Goal: Task Accomplishment & Management: Complete application form

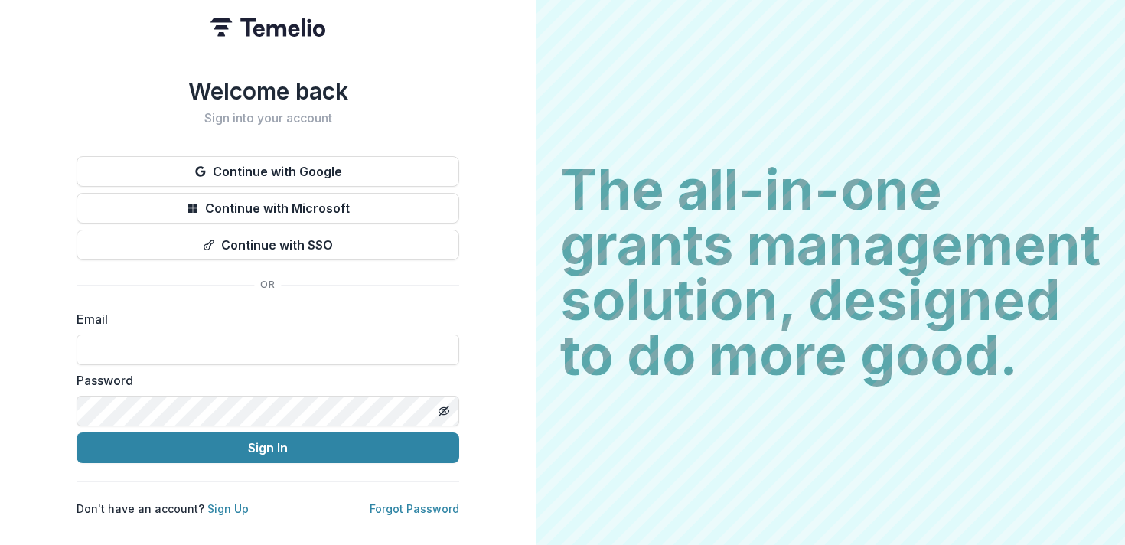
click at [178, 327] on div "Email" at bounding box center [268, 337] width 383 height 55
click at [173, 343] on input at bounding box center [268, 349] width 383 height 31
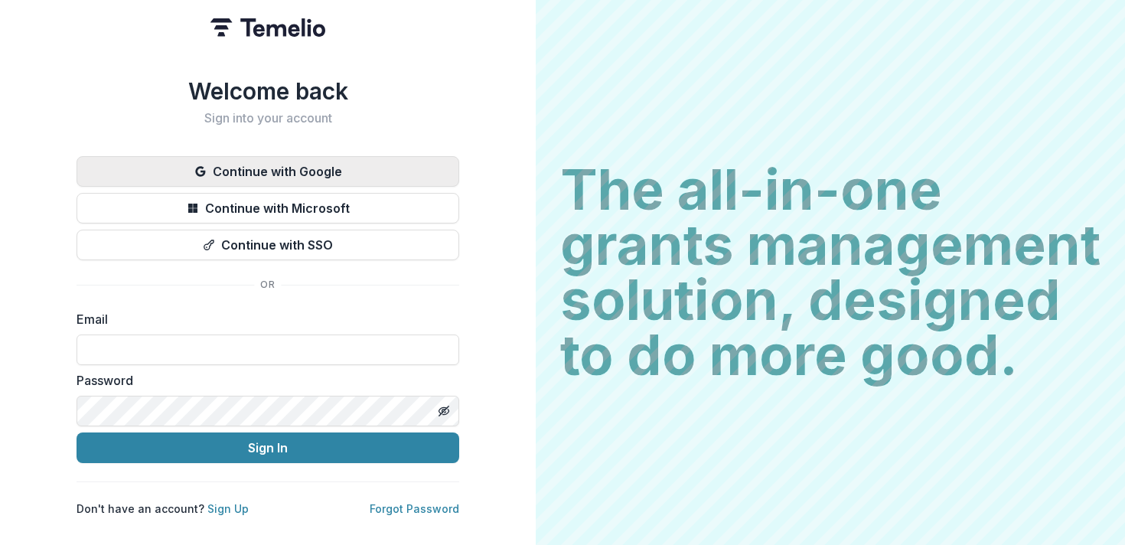
click at [262, 165] on button "Continue with Google" at bounding box center [268, 171] width 383 height 31
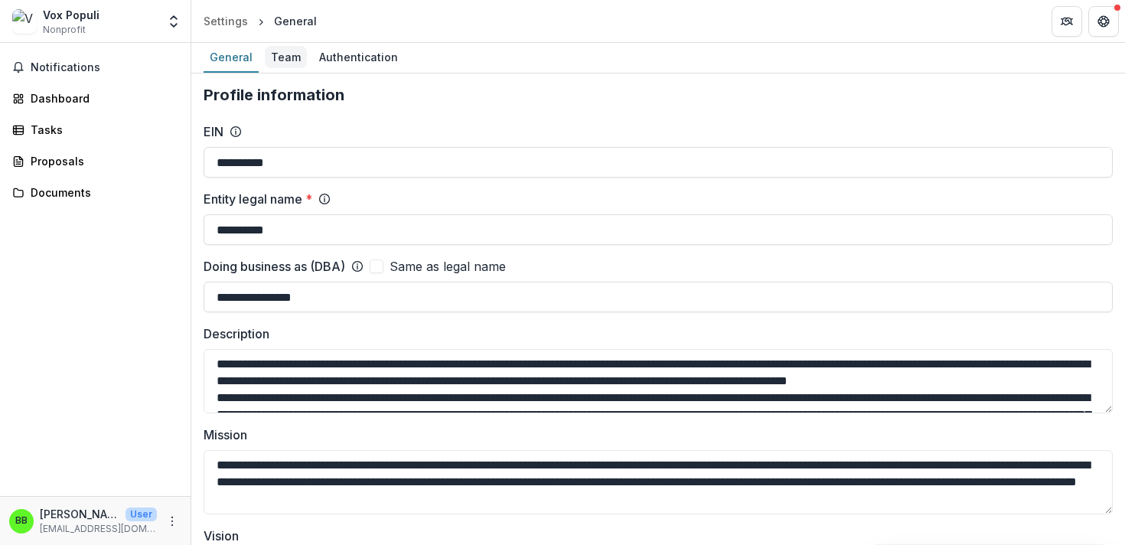
click at [286, 55] on div "Team" at bounding box center [286, 57] width 42 height 22
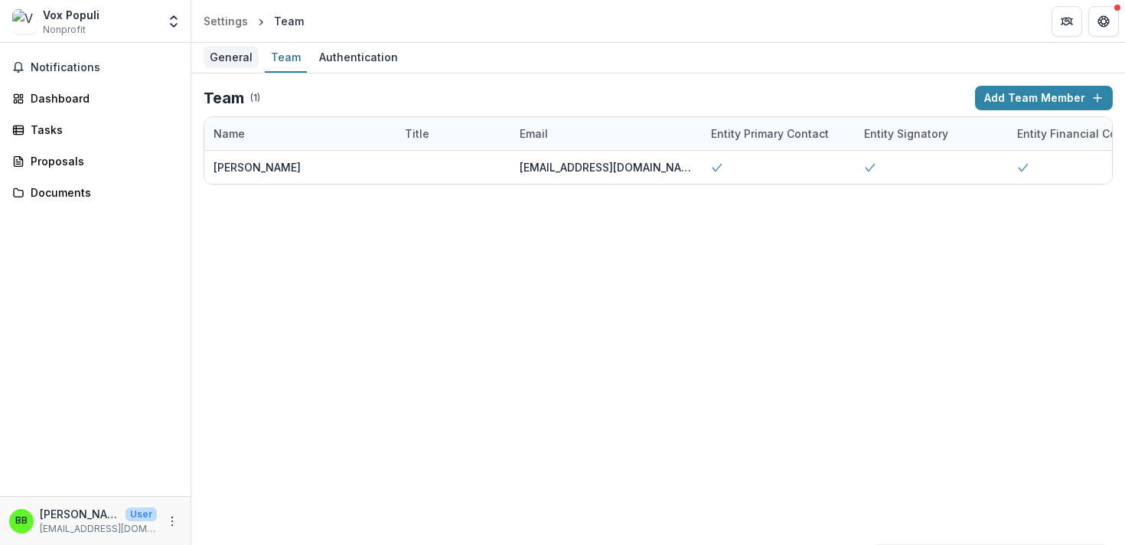
click at [241, 56] on div "General" at bounding box center [231, 57] width 55 height 22
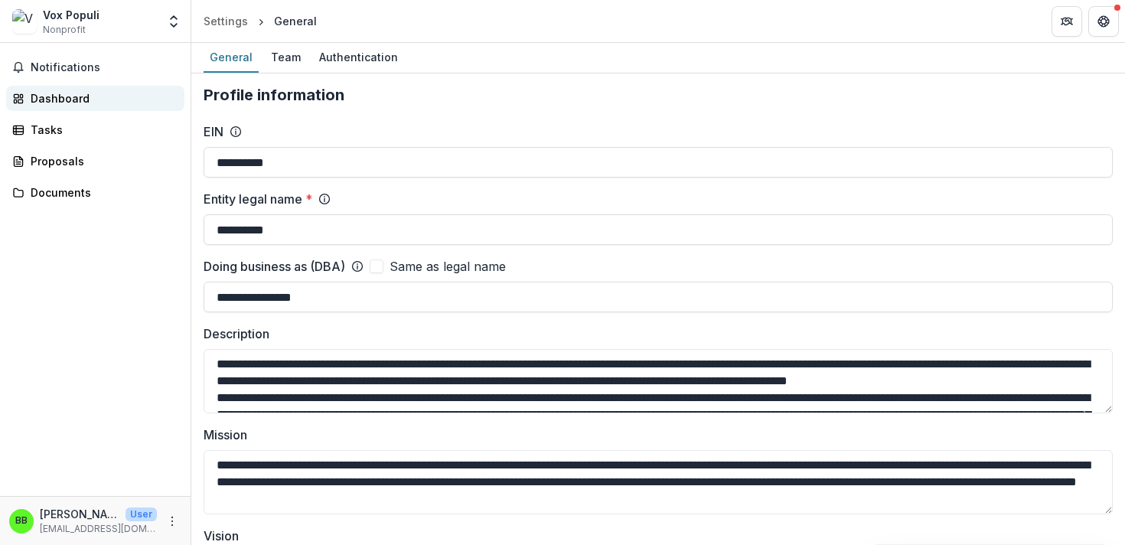
click at [57, 93] on div "Dashboard" at bounding box center [102, 98] width 142 height 16
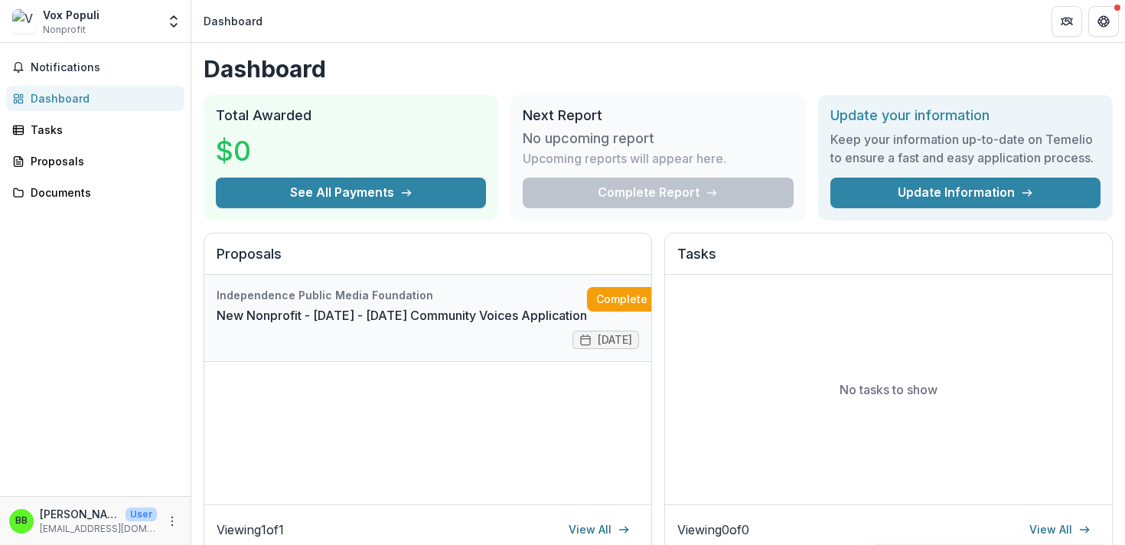
click at [513, 307] on link "New Nonprofit - [DATE] - [DATE] Community Voices Application" at bounding box center [402, 315] width 370 height 18
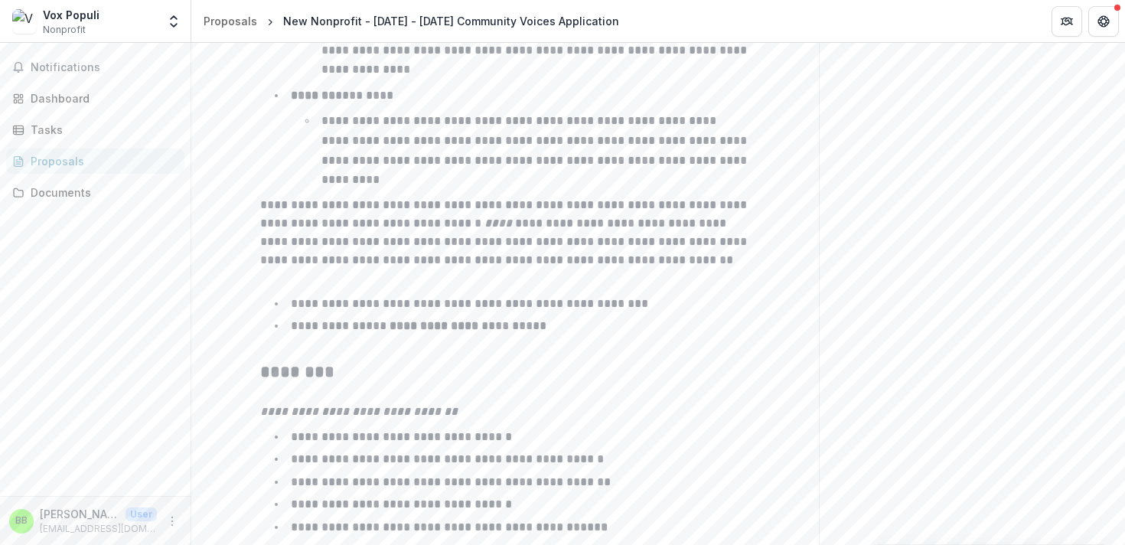
scroll to position [2513, 0]
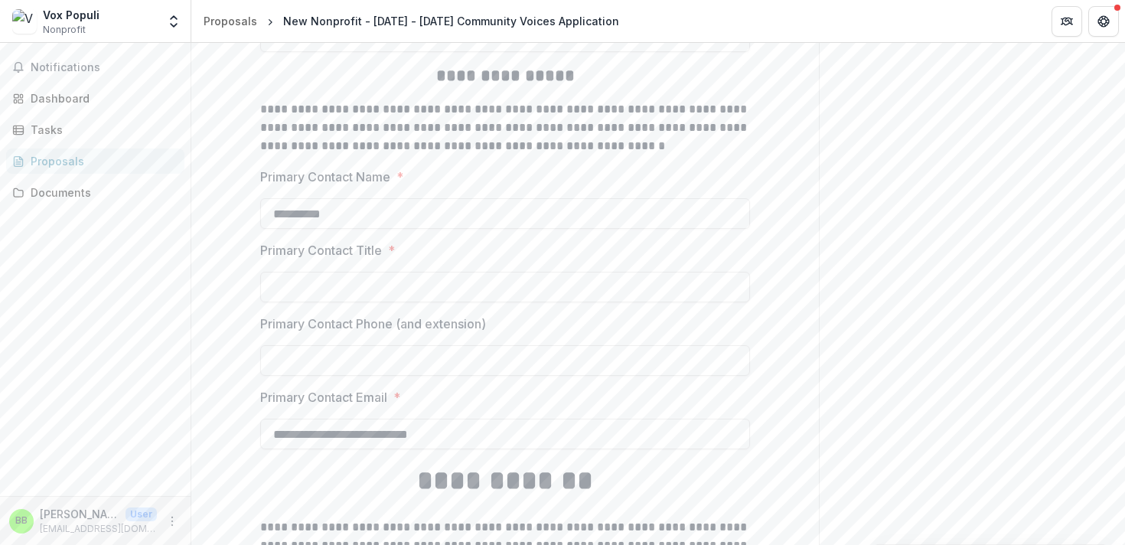
scroll to position [2429, 0]
click at [453, 295] on input "Primary Contact Title *" at bounding box center [505, 289] width 490 height 31
drag, startPoint x: 343, startPoint y: 225, endPoint x: 204, endPoint y: 199, distance: 140.9
click at [205, 199] on div "**********" at bounding box center [504, 4] width 627 height 4342
type input "**********"
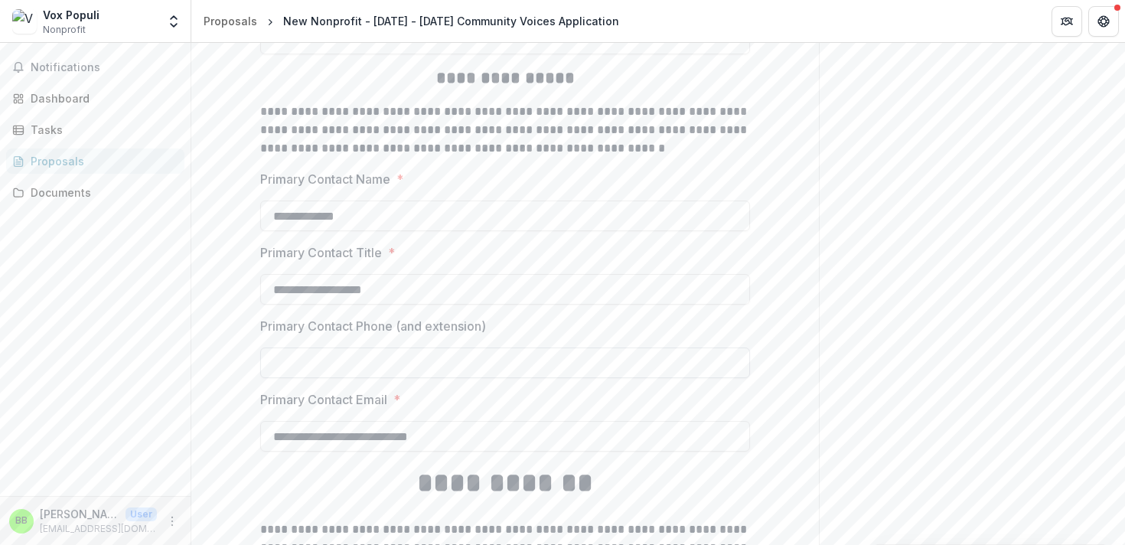
type input "**********"
click at [311, 366] on input "Primary Contact Phone (and extension)" at bounding box center [505, 362] width 490 height 31
type input "**********"
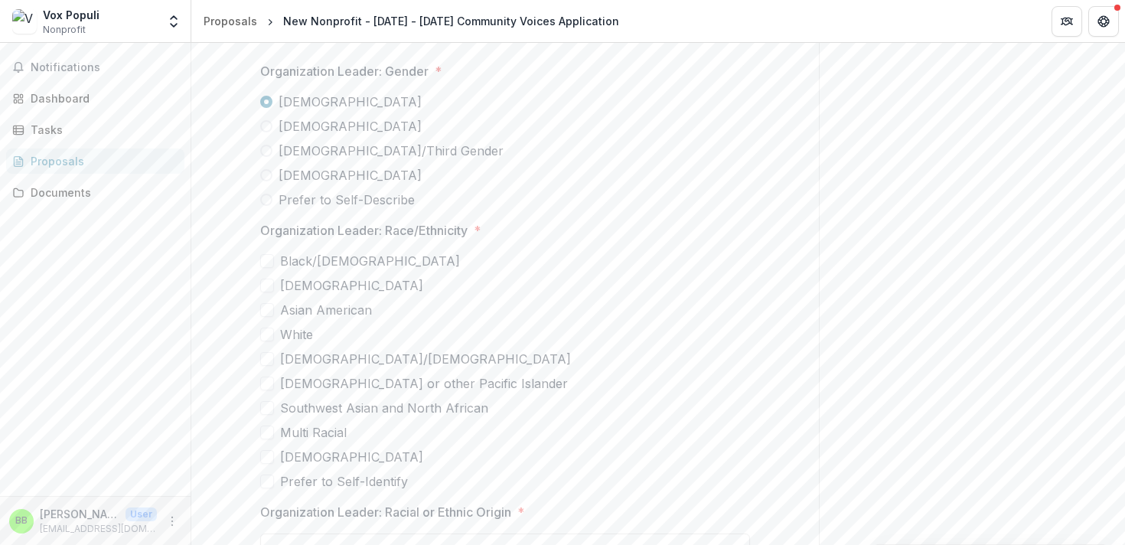
scroll to position [2995, 0]
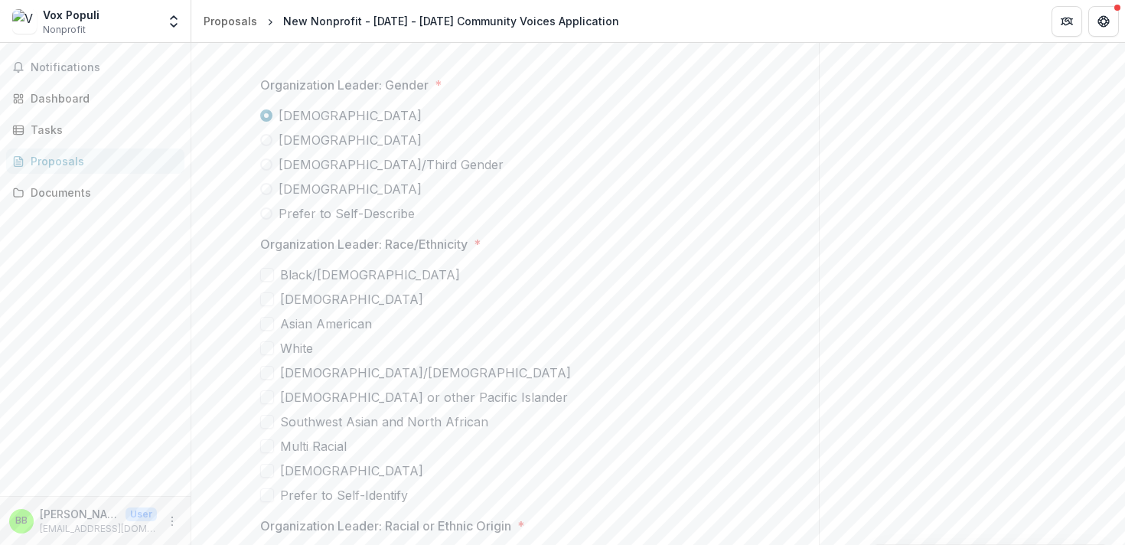
click at [264, 353] on span at bounding box center [267, 348] width 14 height 14
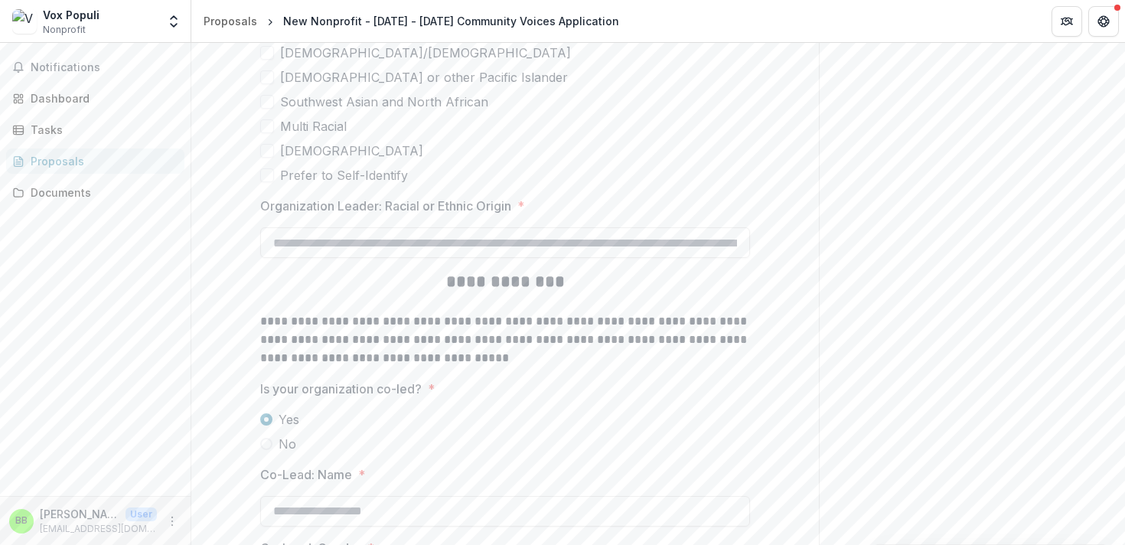
scroll to position [3328, 0]
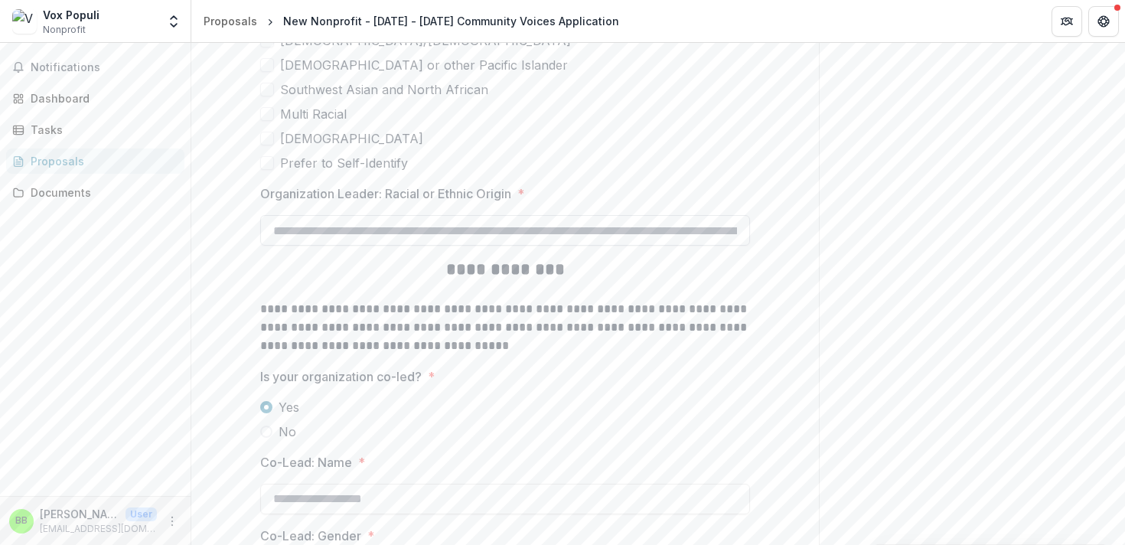
click at [374, 228] on input "Organization Leader: Racial or Ethnic Origin *" at bounding box center [505, 230] width 490 height 31
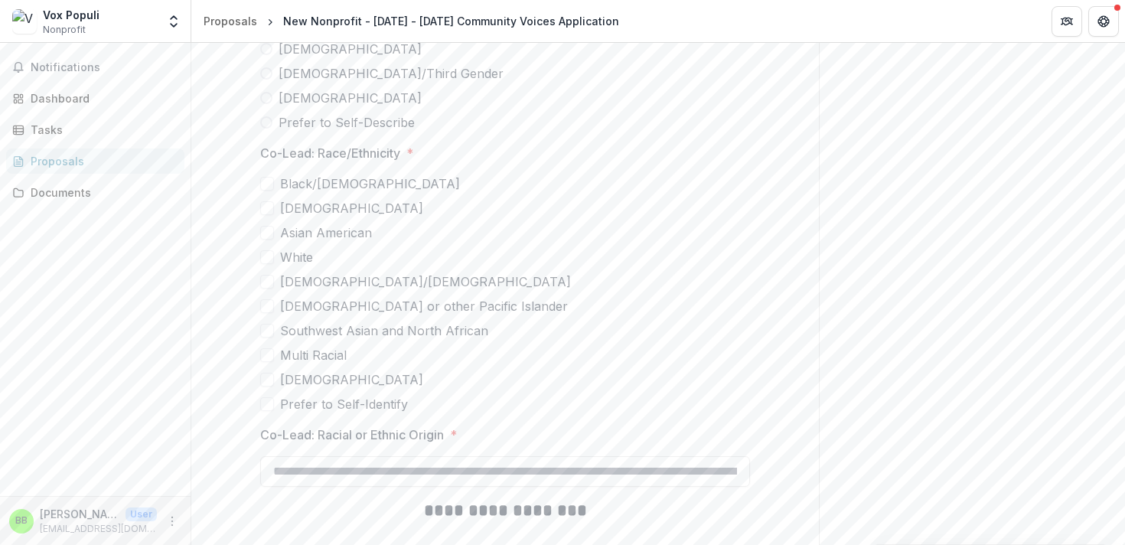
scroll to position [4116, 0]
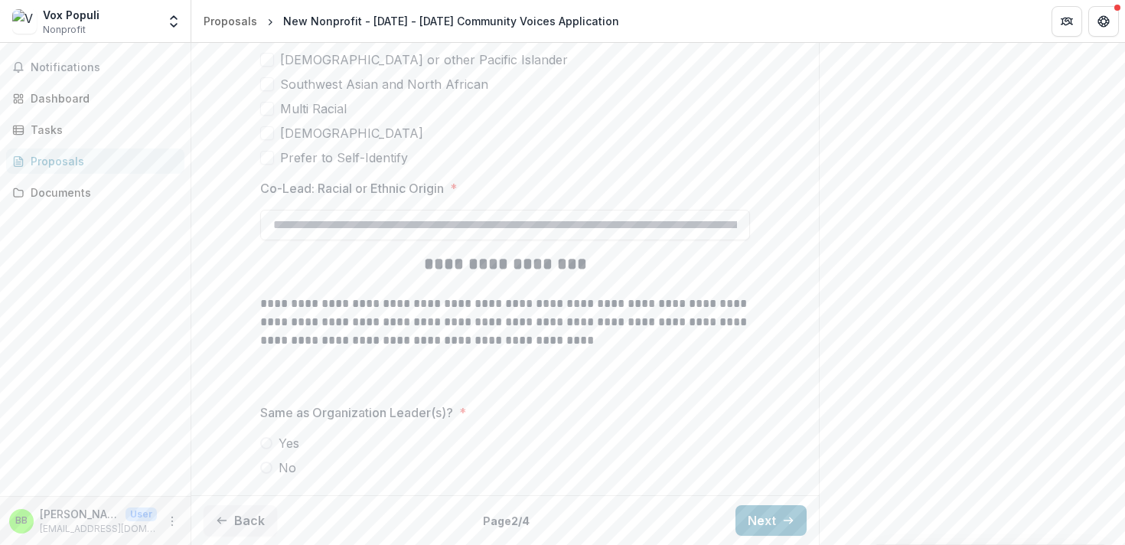
click at [267, 464] on span at bounding box center [266, 467] width 12 height 12
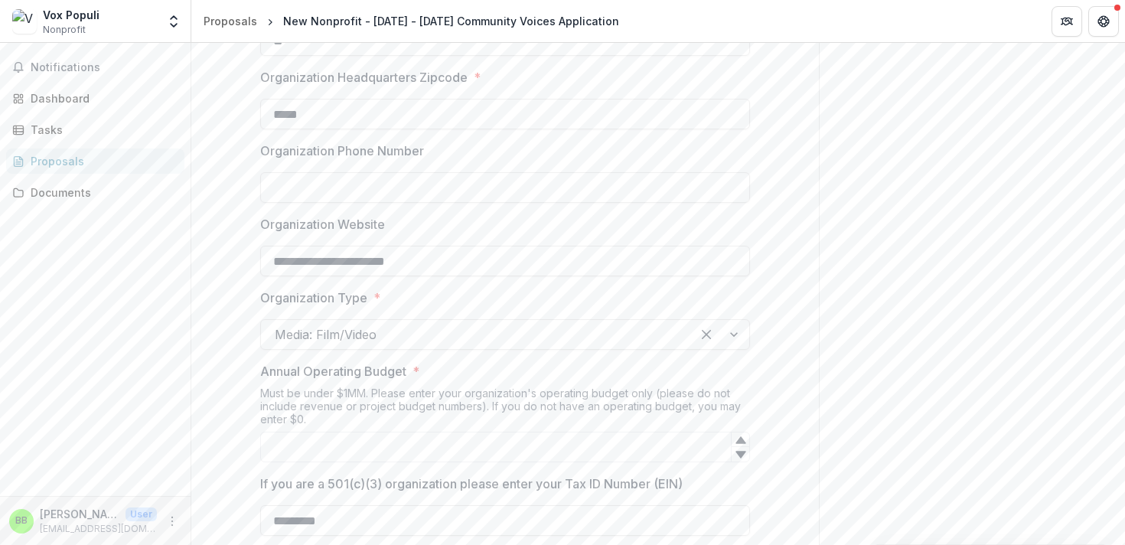
scroll to position [741, 0]
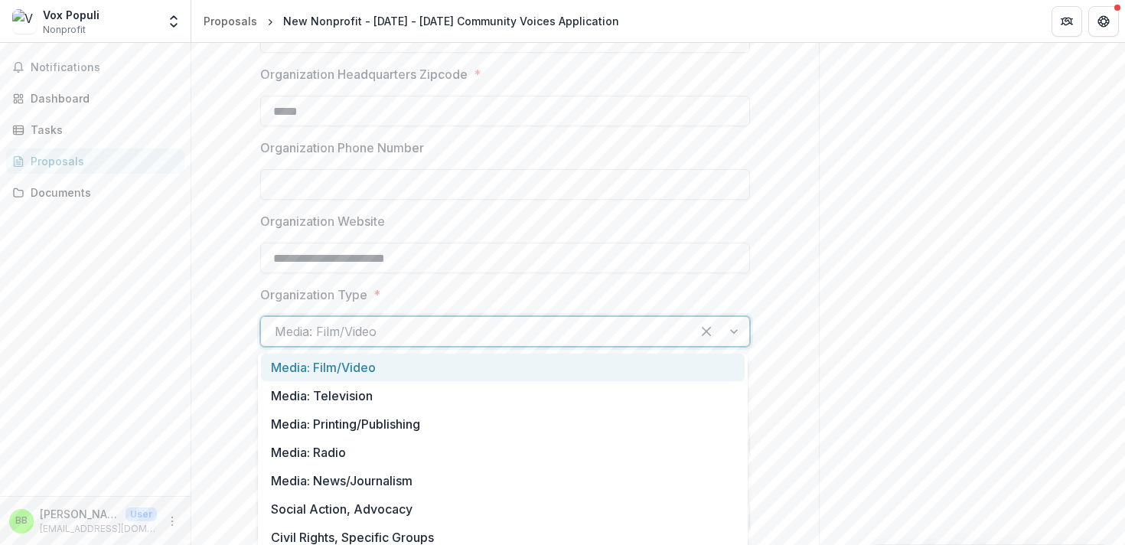
click at [384, 330] on div at bounding box center [476, 331] width 402 height 21
click at [382, 356] on div "Media: Film/Video" at bounding box center [503, 367] width 484 height 28
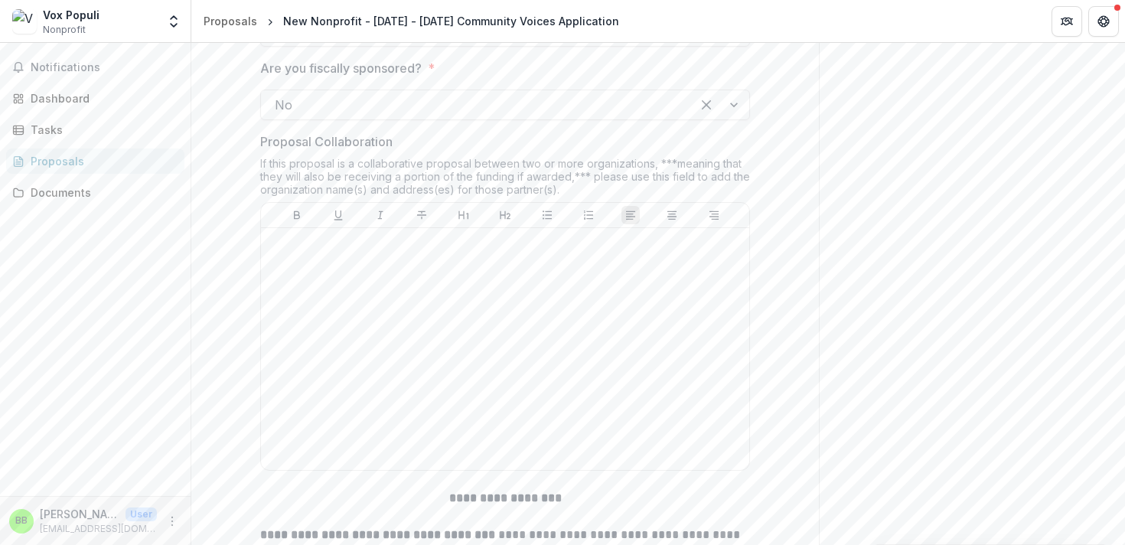
scroll to position [1163, 0]
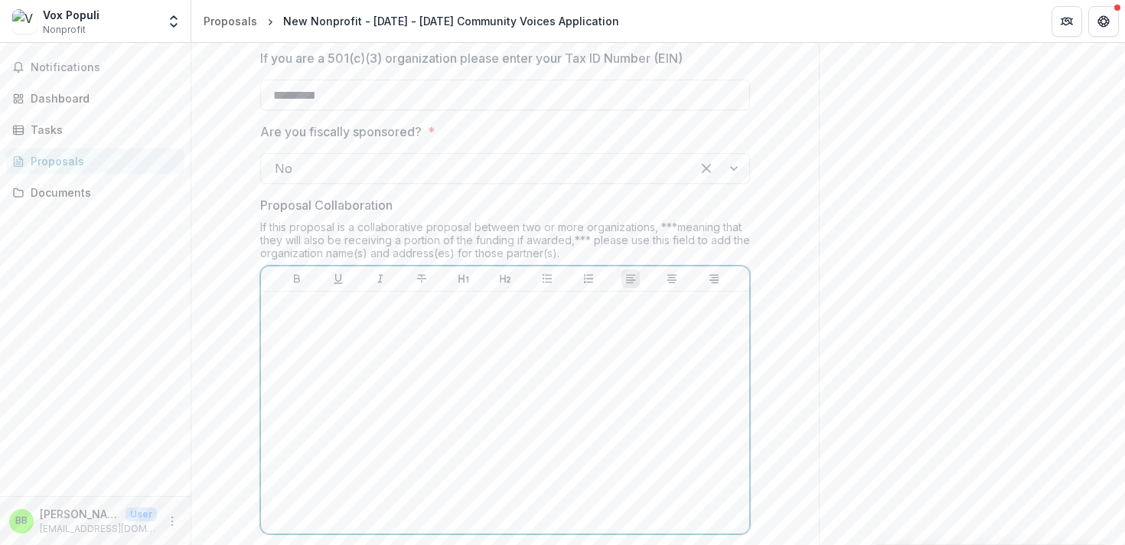
click at [357, 360] on div at bounding box center [505, 413] width 476 height 230
